Goal: Transaction & Acquisition: Purchase product/service

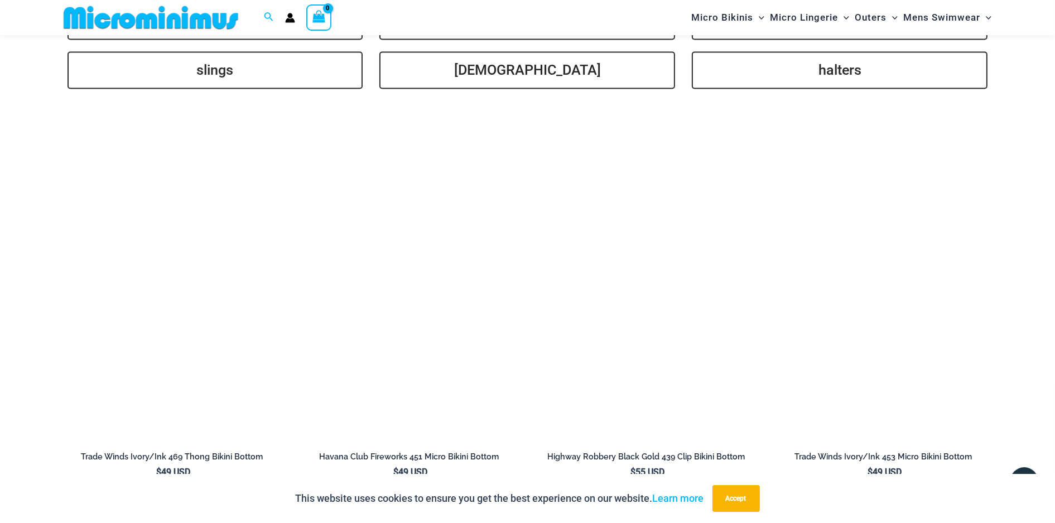
scroll to position [2891, 0]
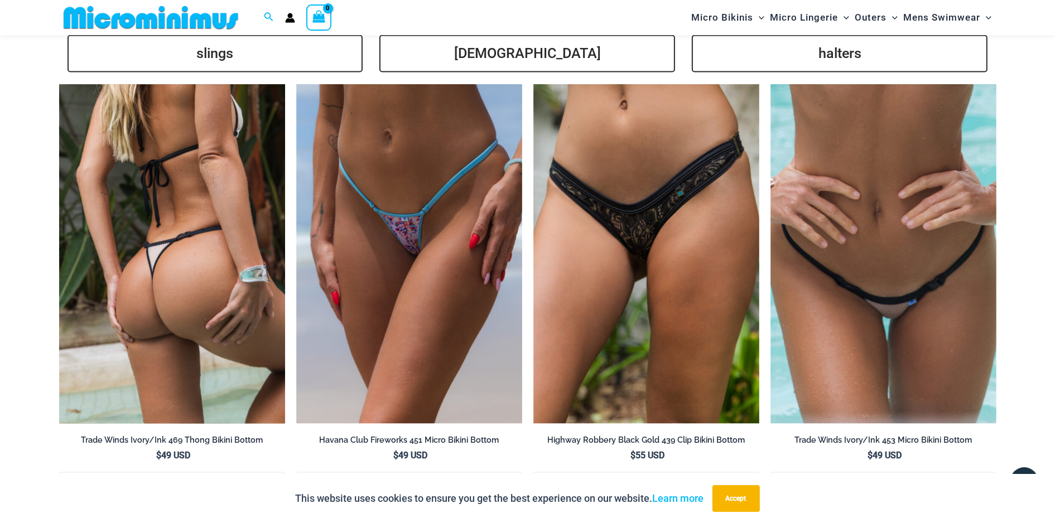
click at [137, 132] on img at bounding box center [172, 253] width 226 height 339
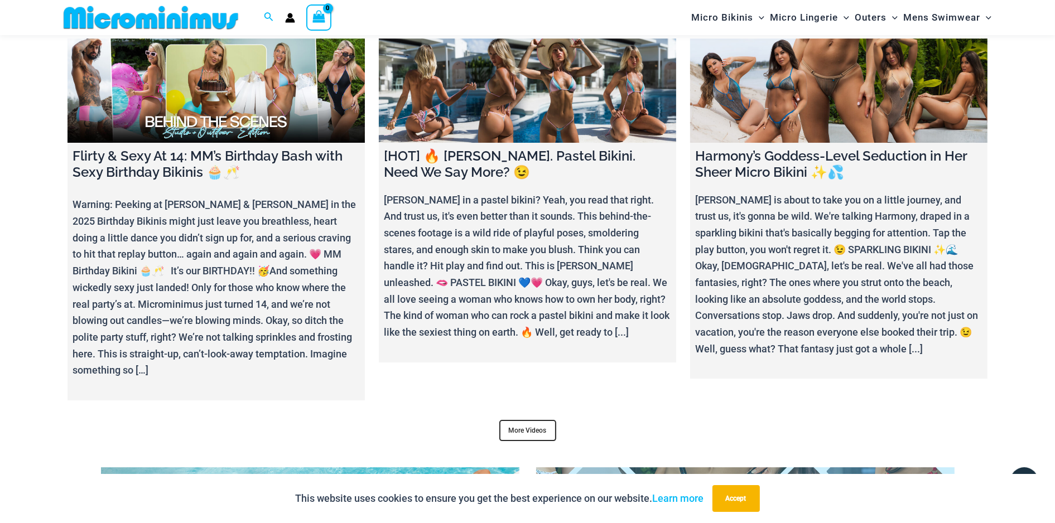
scroll to position [4264, 0]
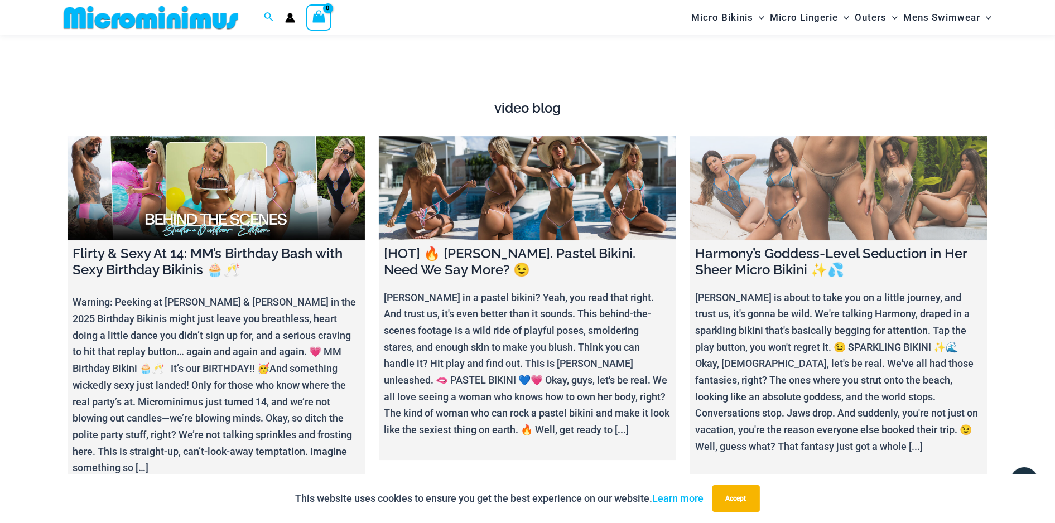
click at [833, 169] on link at bounding box center [838, 188] width 297 height 104
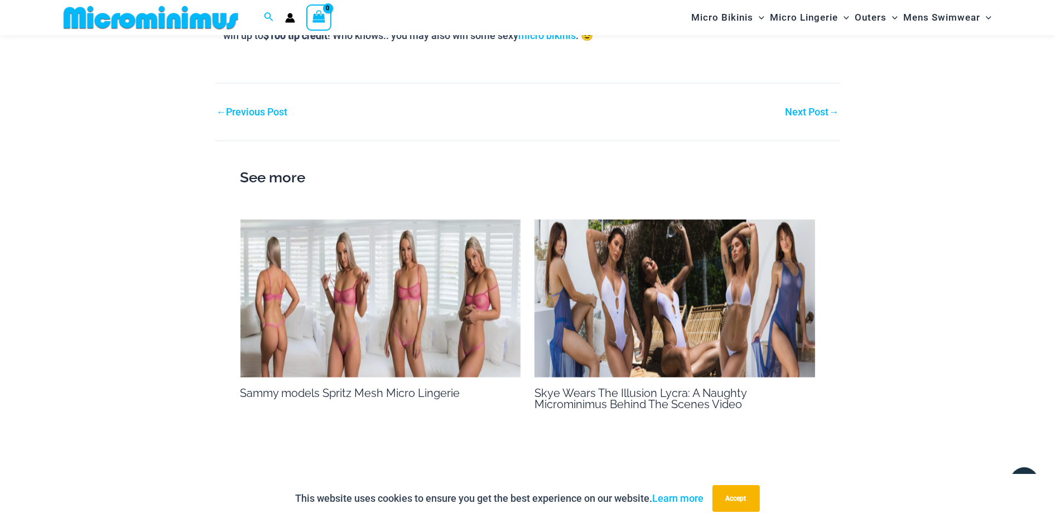
scroll to position [1610, 0]
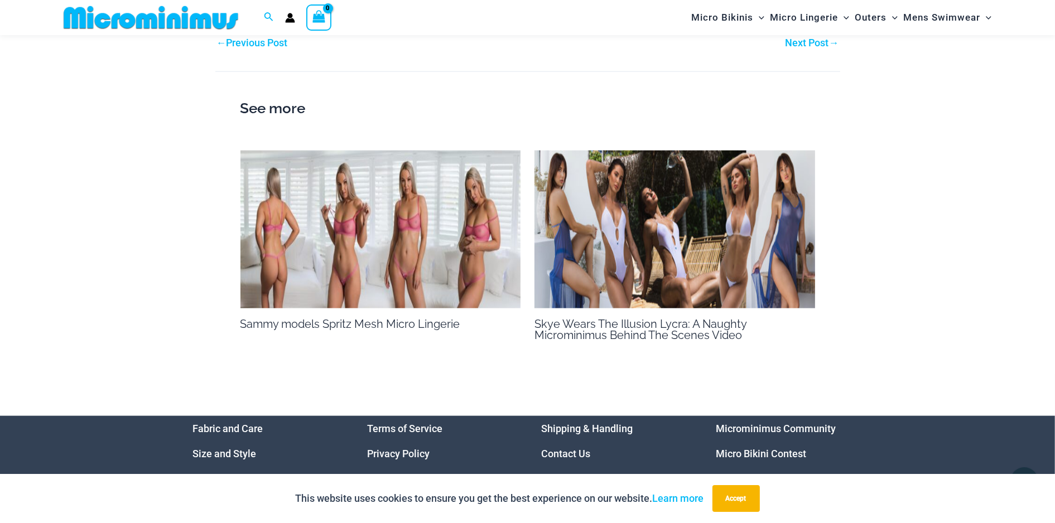
click at [403, 187] on img at bounding box center [380, 230] width 281 height 158
click at [739, 175] on img at bounding box center [674, 230] width 281 height 158
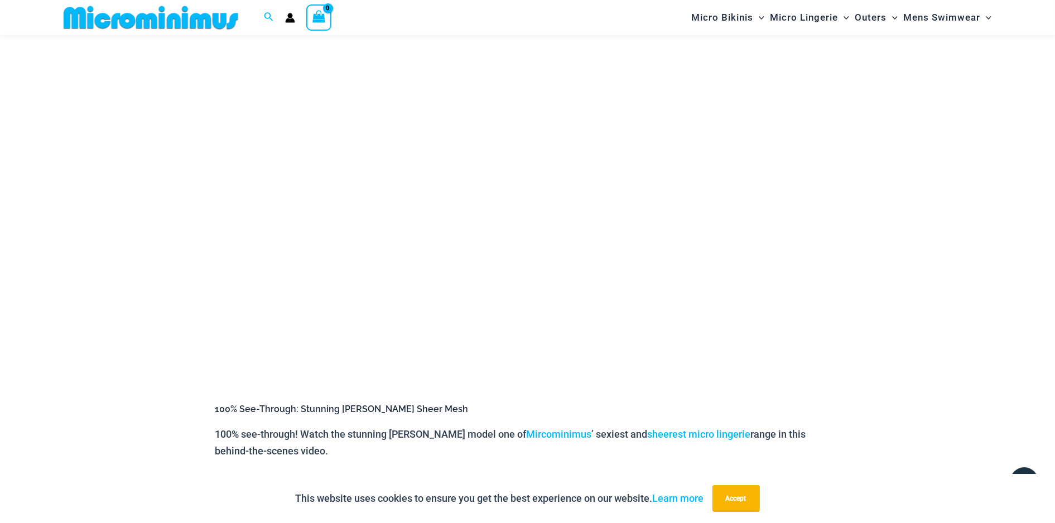
scroll to position [104, 0]
drag, startPoint x: 450, startPoint y: 461, endPoint x: 115, endPoint y: 352, distance: 352.1
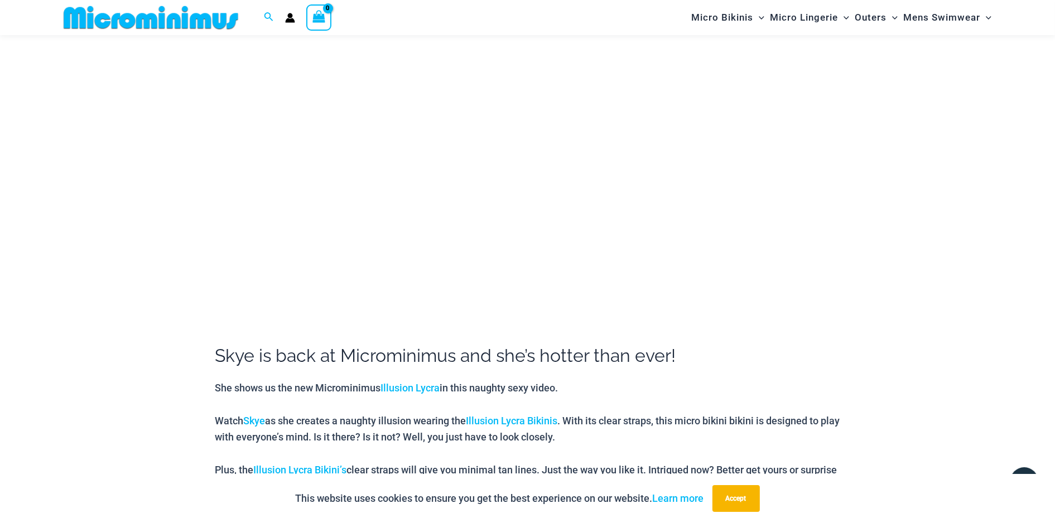
scroll to position [158, 0]
